Goal: Task Accomplishment & Management: Complete application form

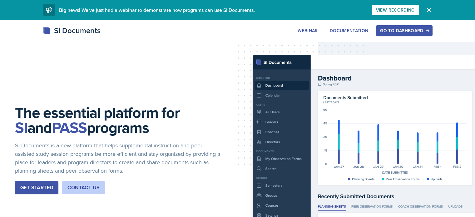
click at [420, 35] on button "Go to Dashboard" at bounding box center [404, 30] width 56 height 11
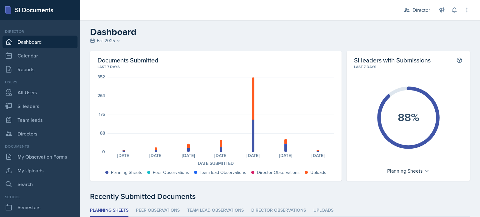
scroll to position [141, 0]
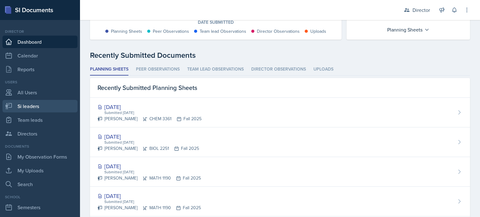
click at [35, 108] on link "Si leaders" at bounding box center [40, 106] width 75 height 13
select select "2bed604d-1099-4043-b1bc-2365e8740244"
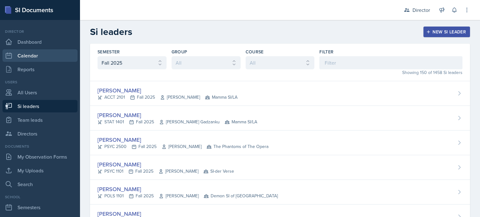
click at [54, 52] on link "Calendar" at bounding box center [40, 55] width 75 height 13
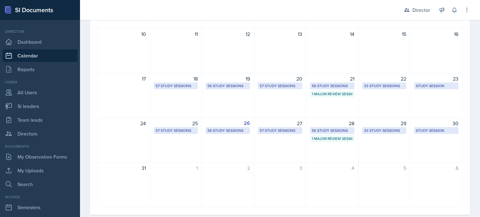
scroll to position [145, 0]
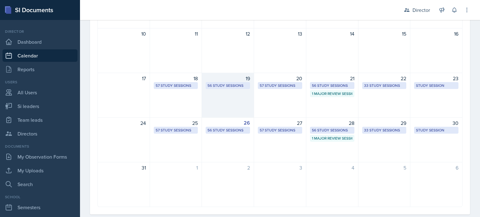
click at [223, 94] on div "19 56 Study Sessions" at bounding box center [228, 95] width 52 height 45
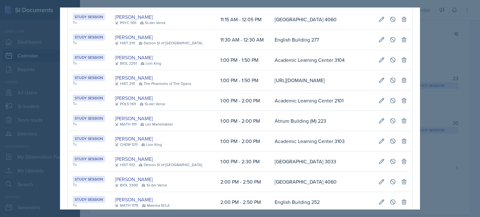
scroll to position [151, 0]
click at [445, 111] on div at bounding box center [240, 108] width 480 height 217
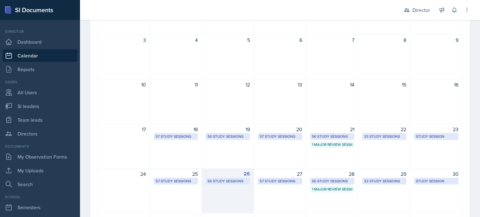
scroll to position [93, 0]
click at [232, 195] on div "26 56 Study Sessions" at bounding box center [228, 191] width 52 height 45
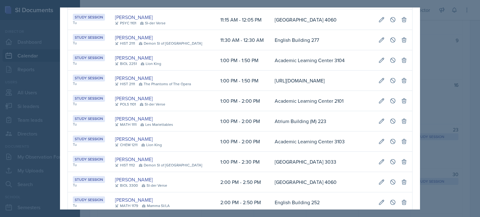
click at [439, 122] on div at bounding box center [240, 108] width 480 height 217
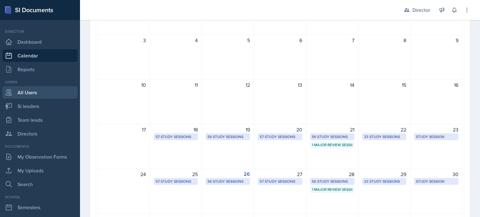
click at [23, 94] on link "All Users" at bounding box center [40, 92] width 75 height 13
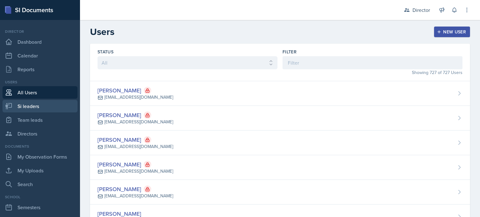
click at [39, 110] on link "Si leaders" at bounding box center [40, 106] width 75 height 13
select select "2bed604d-1099-4043-b1bc-2365e8740244"
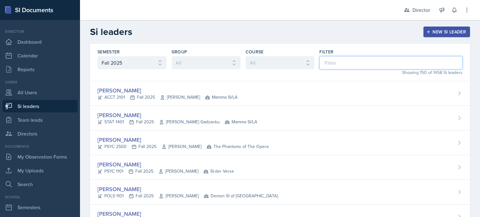
click at [324, 61] on input at bounding box center [390, 62] width 143 height 13
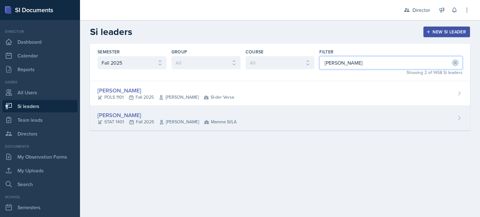
type input "[PERSON_NAME]"
click at [280, 114] on div "[PERSON_NAME] STAT 1401 Fall 2025 [PERSON_NAME] Mamma SI/LA" at bounding box center [280, 118] width 380 height 25
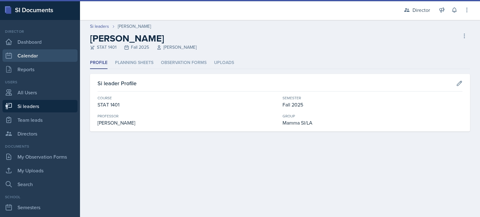
click at [57, 60] on link "Calendar" at bounding box center [40, 55] width 75 height 13
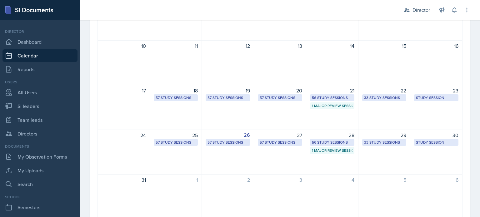
scroll to position [134, 0]
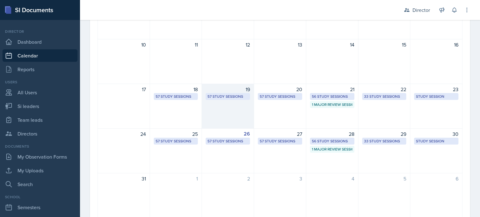
click at [230, 112] on div "19 57 Study Sessions" at bounding box center [228, 106] width 52 height 45
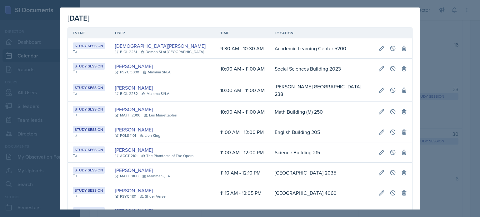
click at [455, 53] on div at bounding box center [240, 108] width 480 height 217
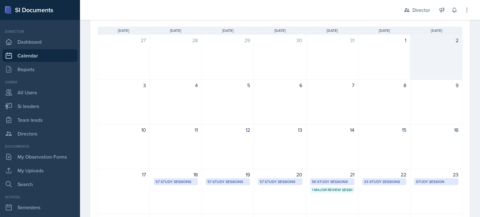
scroll to position [0, 0]
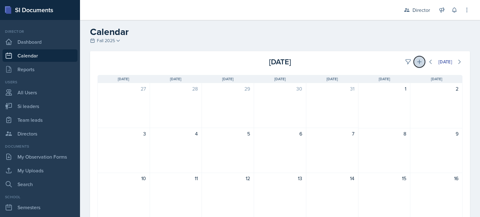
click at [416, 64] on icon at bounding box center [419, 62] width 6 height 6
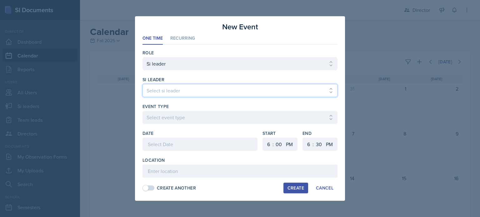
click at [256, 85] on select "Select si leader [PERSON_NAME] [PERSON_NAME] [PERSON_NAME] [PERSON_NAME] [PERSO…" at bounding box center [240, 90] width 195 height 13
select select "a260eafd-bda8-4f81-8702-22762ddf07d8"
click at [143, 84] on select "Select si leader [PERSON_NAME] [PERSON_NAME] [PERSON_NAME] [PERSON_NAME] [PERSO…" at bounding box center [240, 90] width 195 height 13
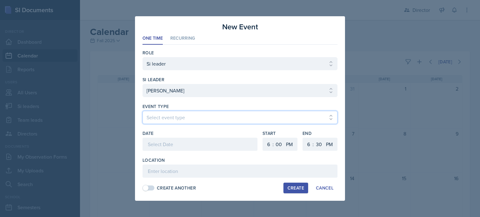
select select "d66089cd-5ee7-4f89-a345-f1bdd1643066"
click at [184, 150] on div at bounding box center [200, 144] width 115 height 13
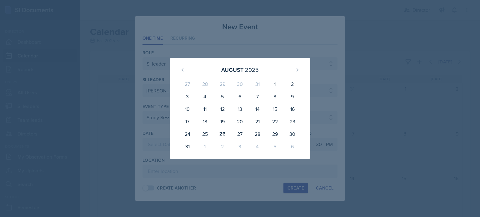
click at [169, 53] on div at bounding box center [240, 108] width 480 height 217
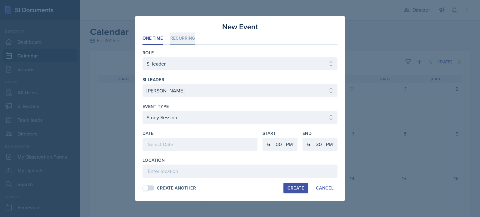
click at [185, 33] on li "Recurring" at bounding box center [182, 39] width 25 height 12
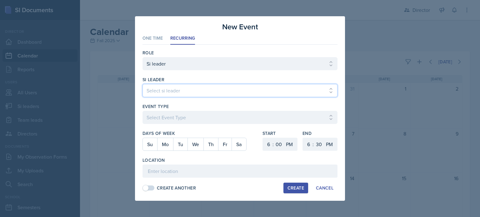
click at [167, 91] on select "Select si leader [PERSON_NAME] [PERSON_NAME] [PERSON_NAME] [PERSON_NAME] [PERSO…" at bounding box center [240, 90] width 195 height 13
select select "a260eafd-bda8-4f81-8702-22762ddf07d8"
click at [143, 84] on select "Select si leader [PERSON_NAME] [PERSON_NAME] [PERSON_NAME] [PERSON_NAME] [PERSO…" at bounding box center [240, 90] width 195 height 13
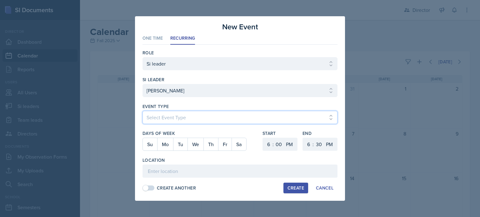
select select "d66089cd-5ee7-4f89-a345-f1bdd1643066"
click at [181, 145] on button "Tu" at bounding box center [180, 144] width 14 height 13
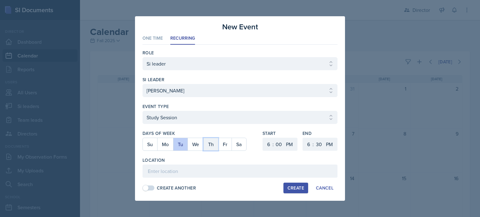
click at [215, 149] on button "Th" at bounding box center [210, 144] width 15 height 13
click at [269, 146] on select "1 2 3 4 5 6 7 8 9 10 11 12" at bounding box center [268, 144] width 10 height 13
select select "2"
click at [263, 138] on select "1 2 3 4 5 6 7 8 9 10 11 12" at bounding box center [268, 144] width 10 height 13
click at [310, 146] on select "1 2 3 4 5 6 7 8 9 10 11 12" at bounding box center [308, 144] width 10 height 13
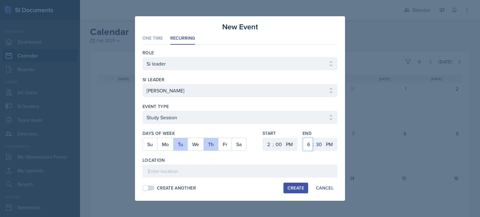
select select "2"
click at [303, 138] on select "1 2 3 4 5 6 7 8 9 10 11 12" at bounding box center [308, 144] width 10 height 13
click at [318, 148] on select "00 05 10 15 20 25 30 35 40 45 50 55" at bounding box center [319, 144] width 10 height 13
select select "50"
click at [314, 138] on select "00 05 10 15 20 25 30 35 40 45 50 55" at bounding box center [319, 144] width 10 height 13
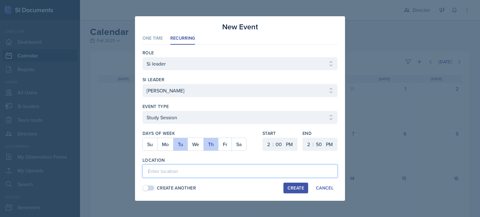
click at [268, 168] on input at bounding box center [240, 171] width 195 height 13
type input "[PERSON_NAME][GEOGRAPHIC_DATA][PERSON_NAME] 215"
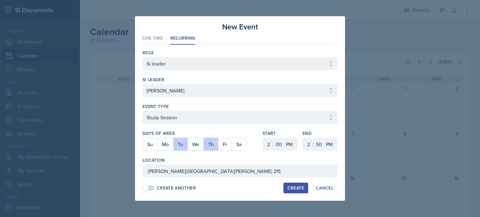
click at [300, 189] on div "Create" at bounding box center [296, 188] width 17 height 5
select select
select select "6"
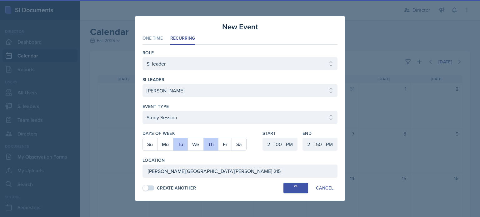
select select "30"
